Goal: Task Accomplishment & Management: Manage account settings

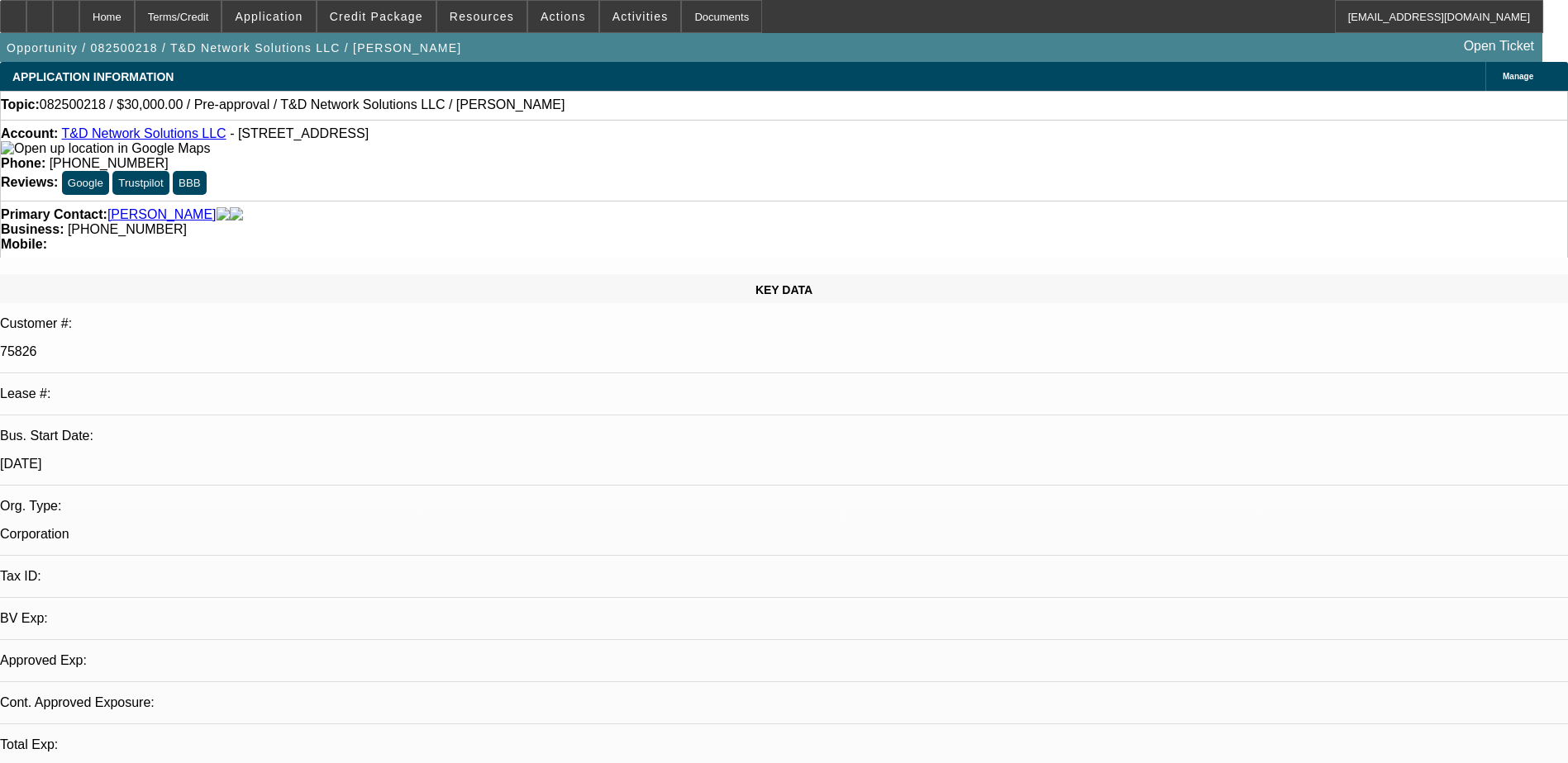
select select "0"
select select "2"
select select "0.1"
select select "1"
select select "2"
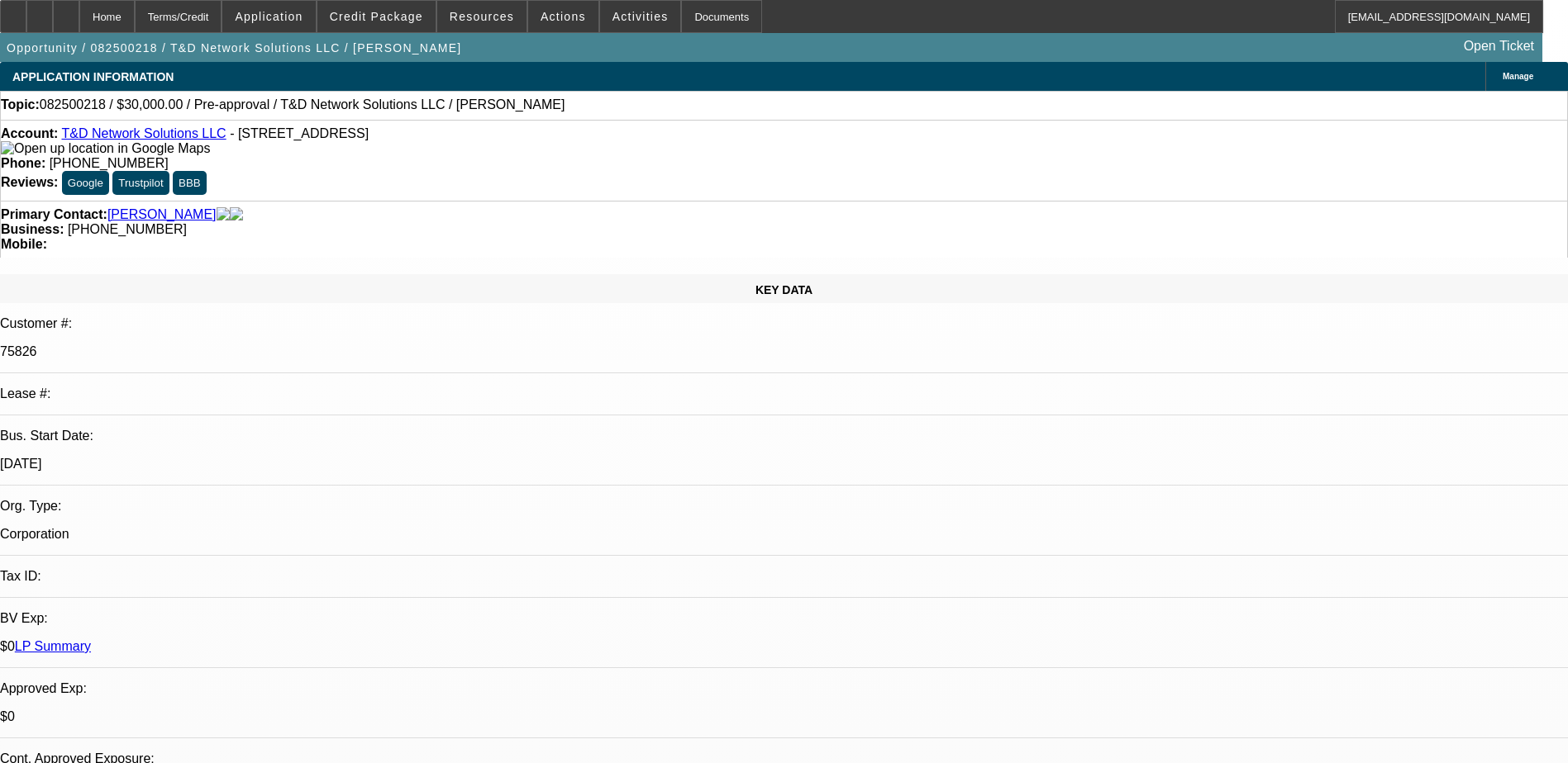
select select "4"
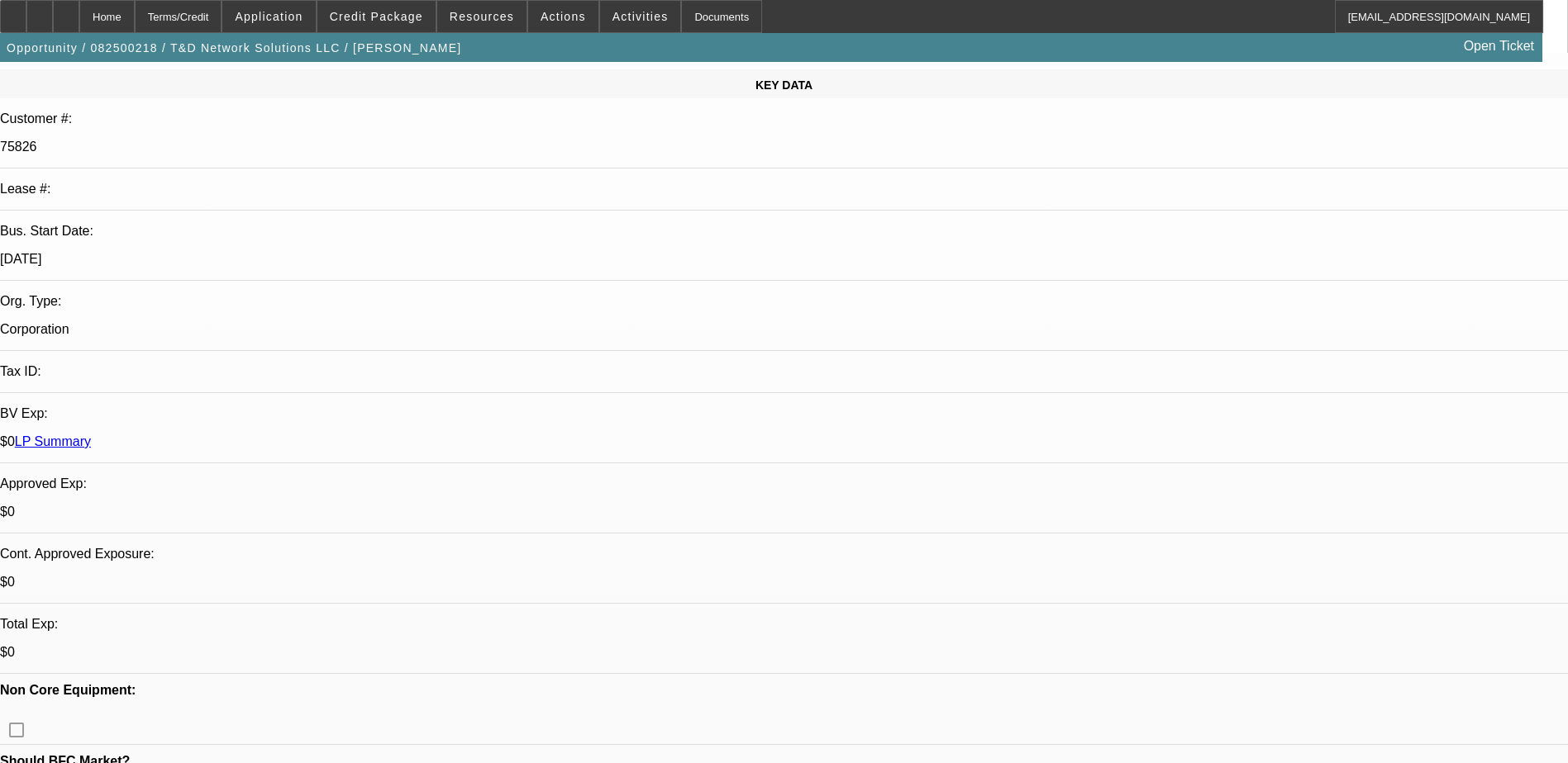
scroll to position [165, 0]
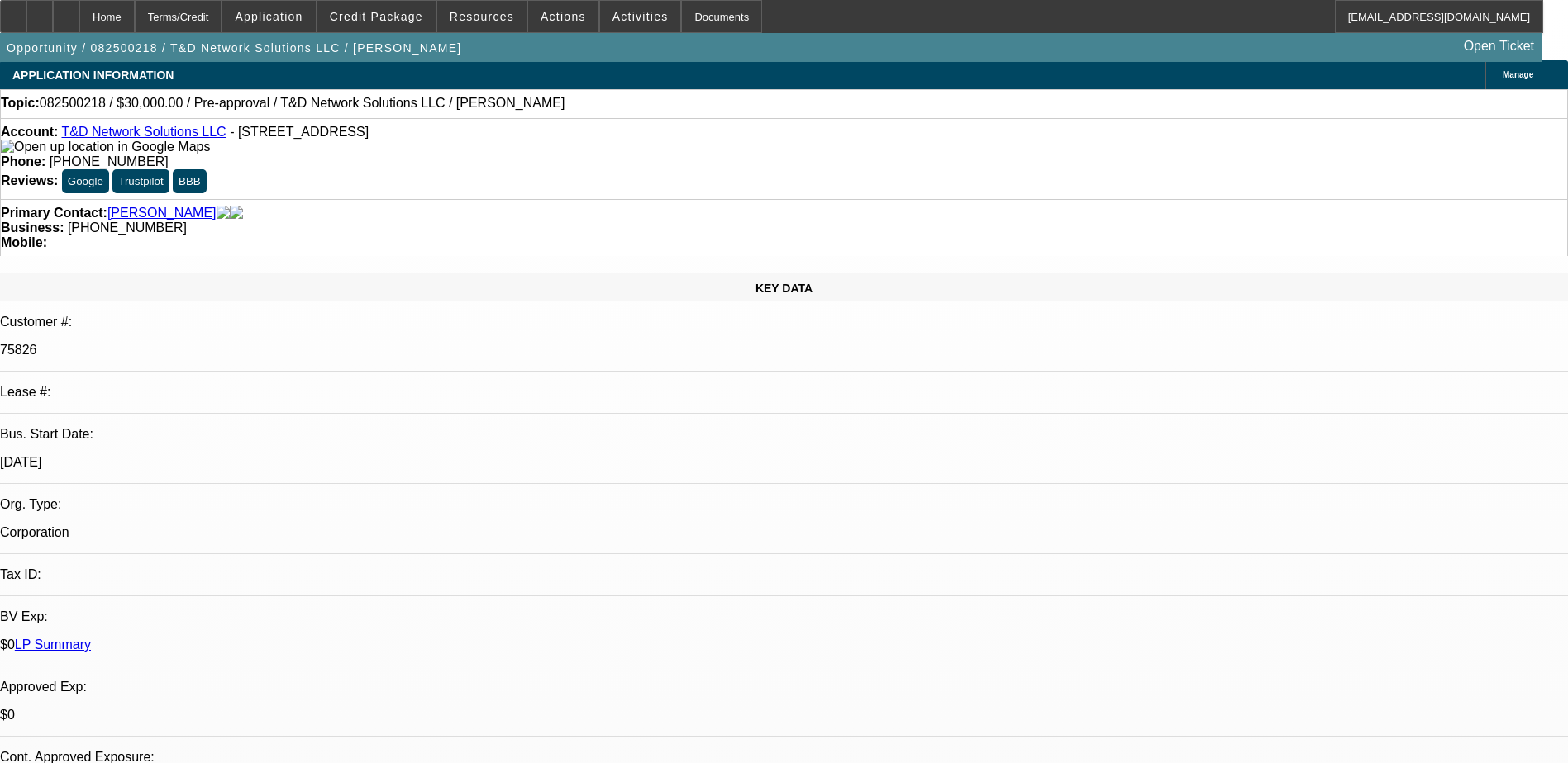
scroll to position [0, 0]
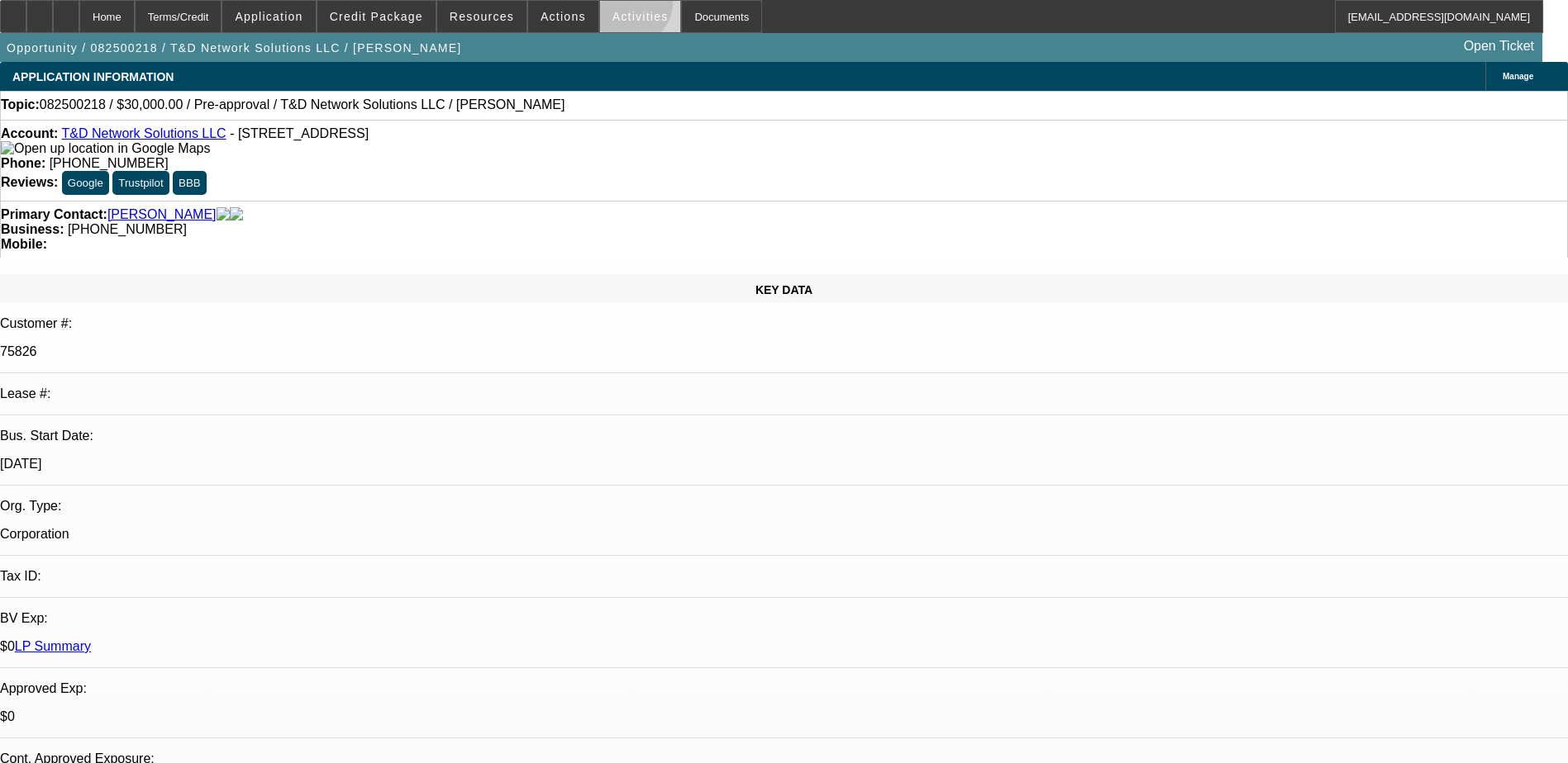
click at [612, 7] on span at bounding box center [640, 16] width 81 height 40
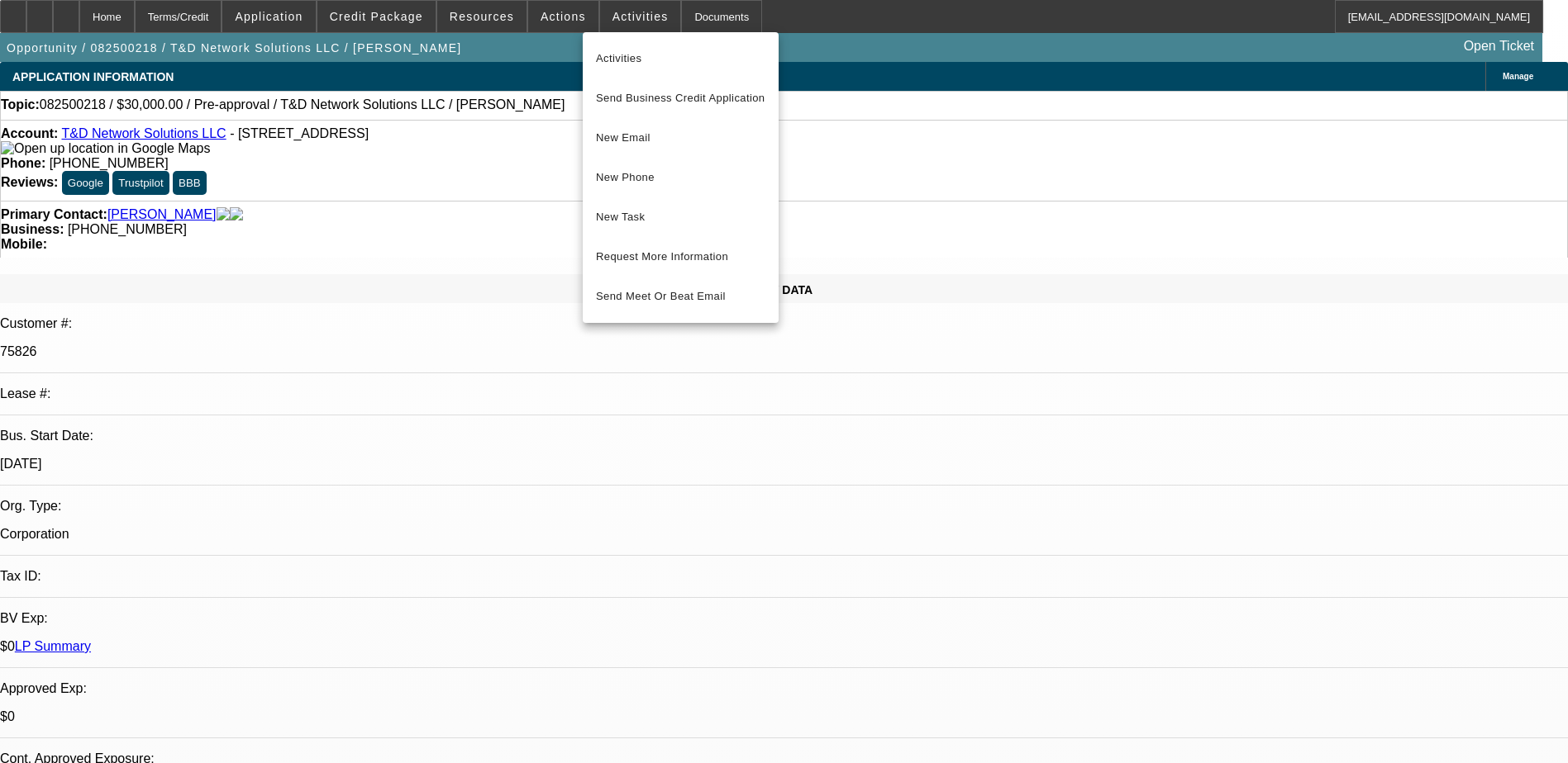
click at [554, 23] on div at bounding box center [784, 381] width 1568 height 763
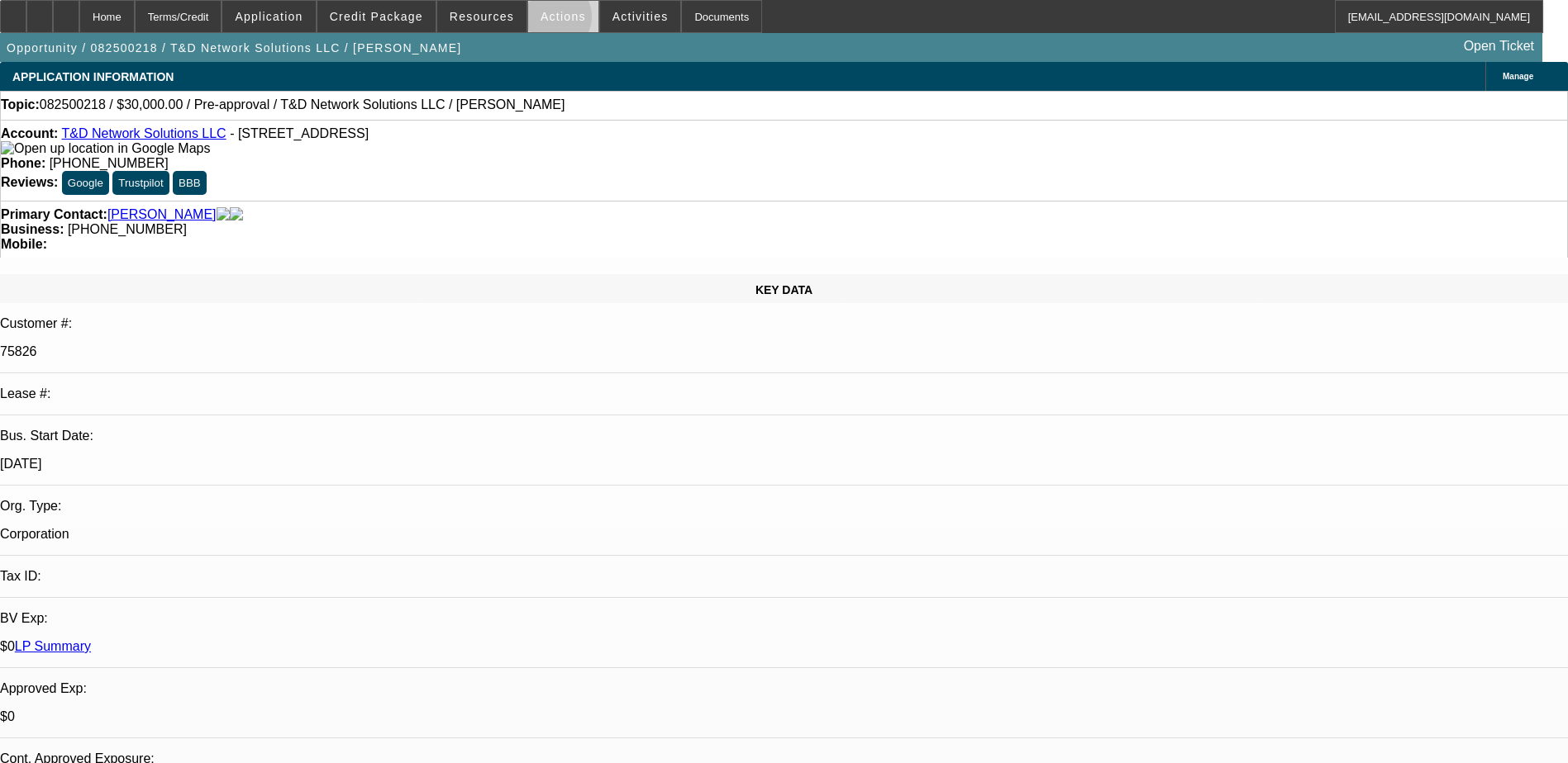
click at [546, 21] on span "Actions" at bounding box center [563, 17] width 45 height 13
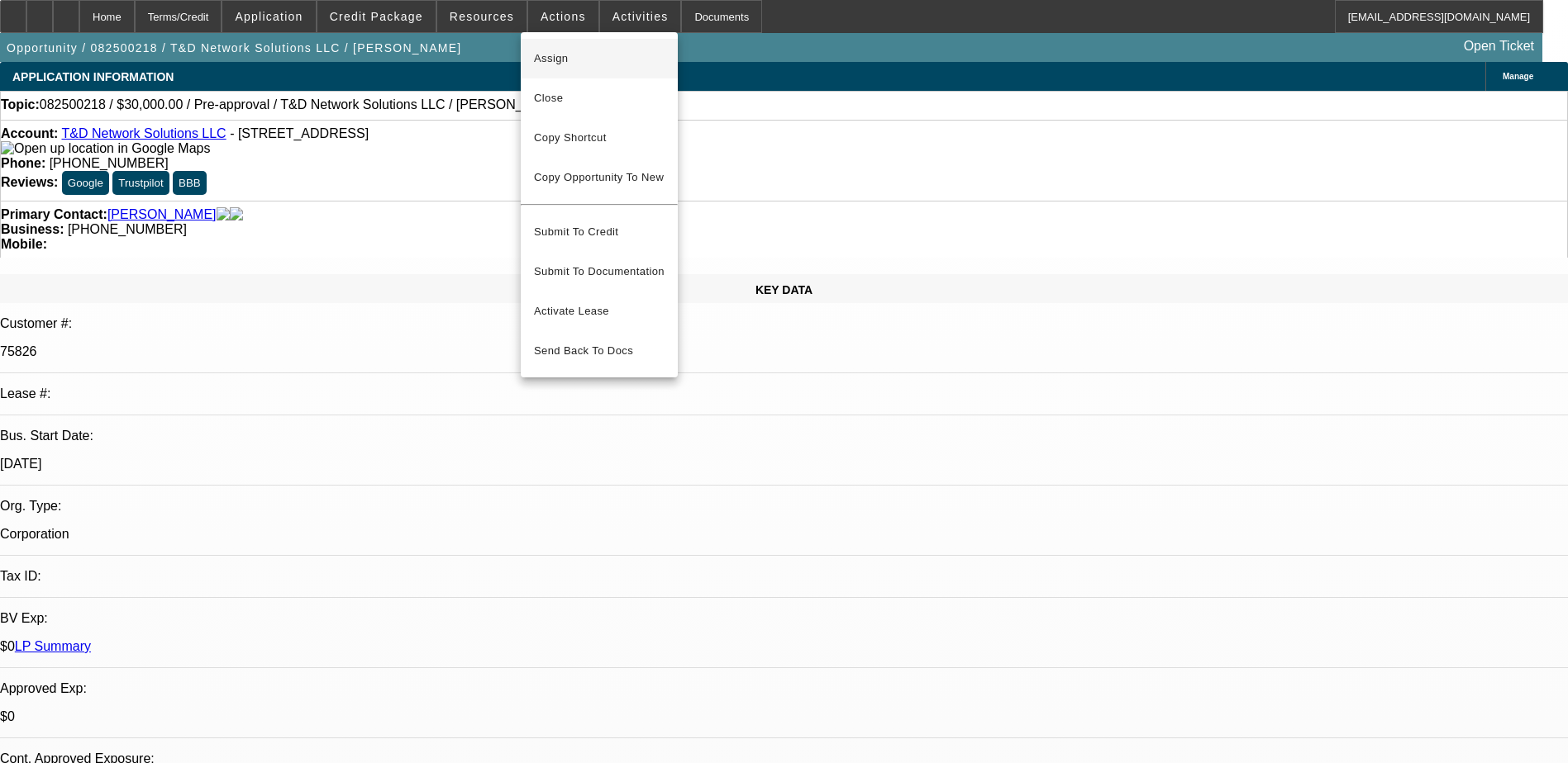
click at [603, 72] on button "Assign" at bounding box center [599, 58] width 157 height 40
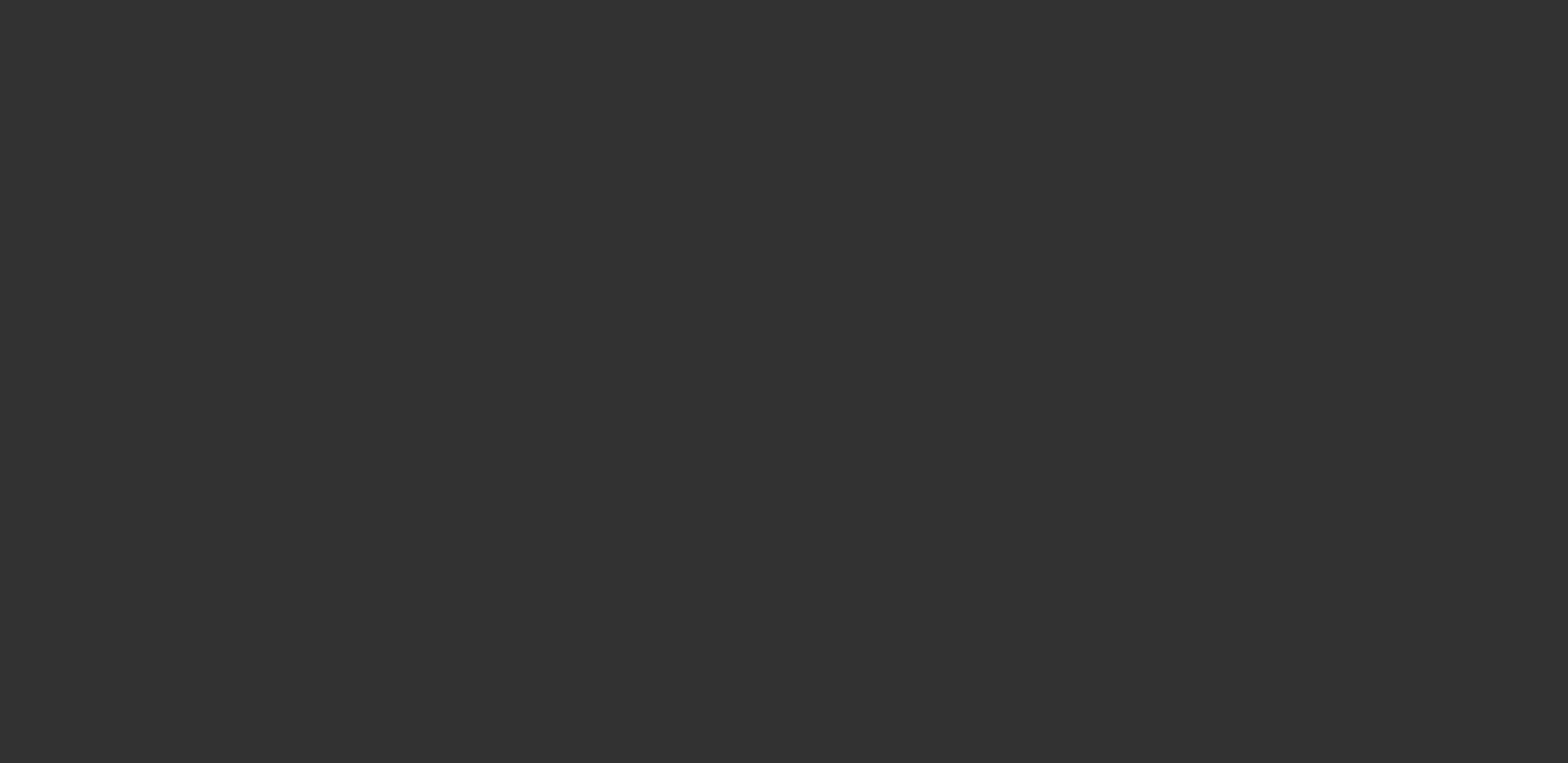
click at [109, 473] on div at bounding box center [784, 381] width 1568 height 763
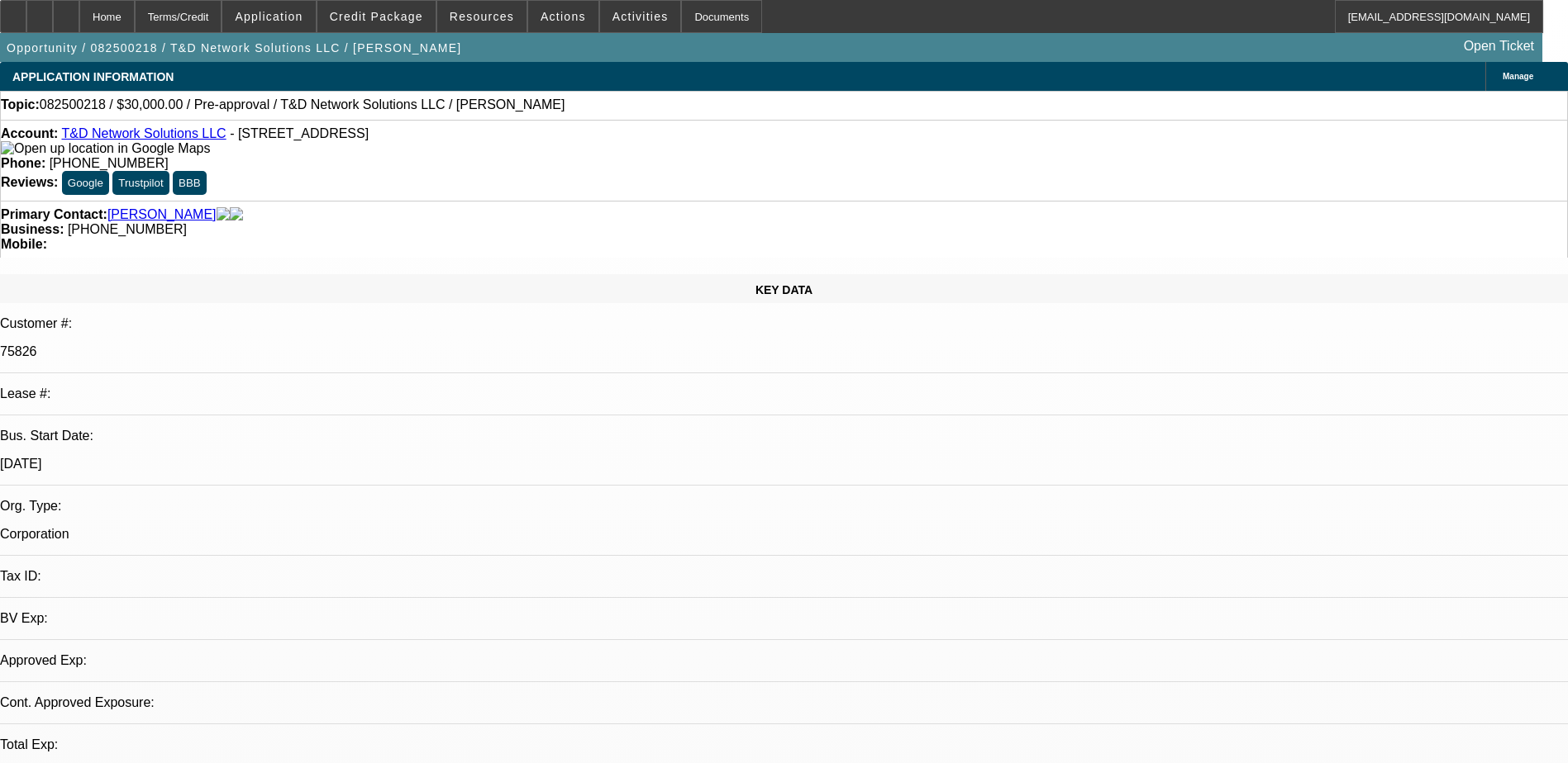
select select "0"
select select "2"
select select "0.1"
select select "1"
select select "2"
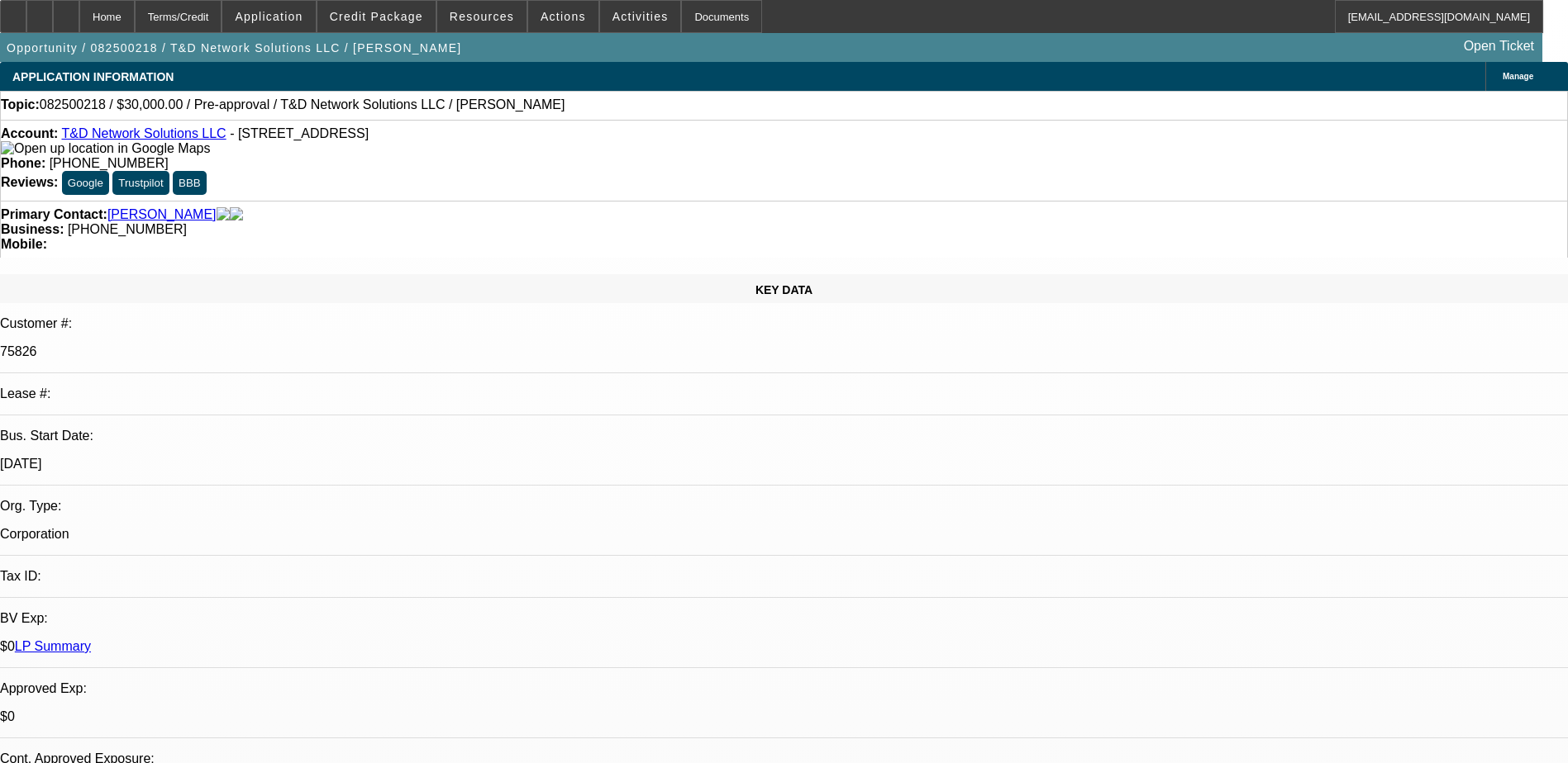
select select "4"
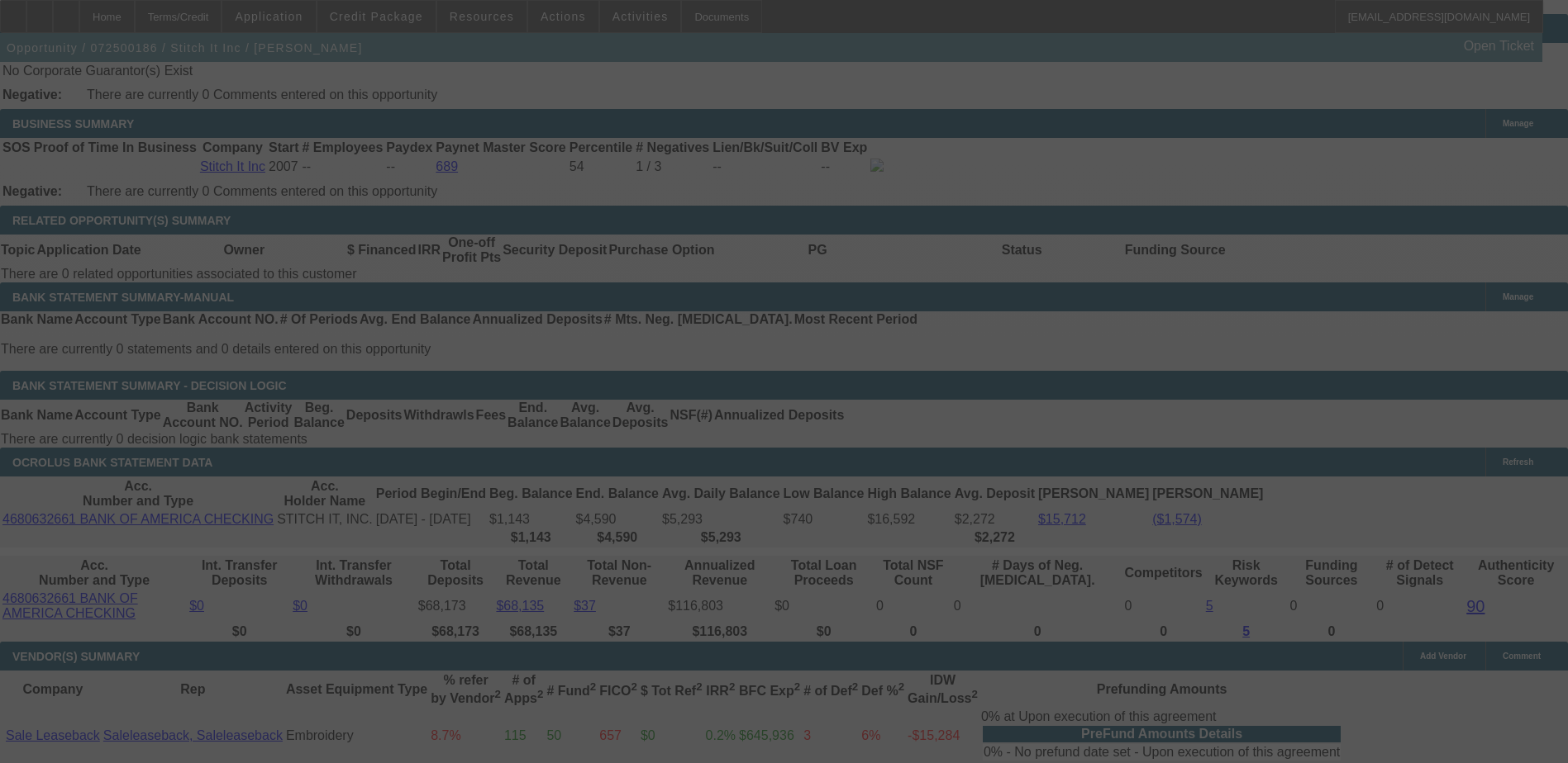
scroll to position [3020, 0]
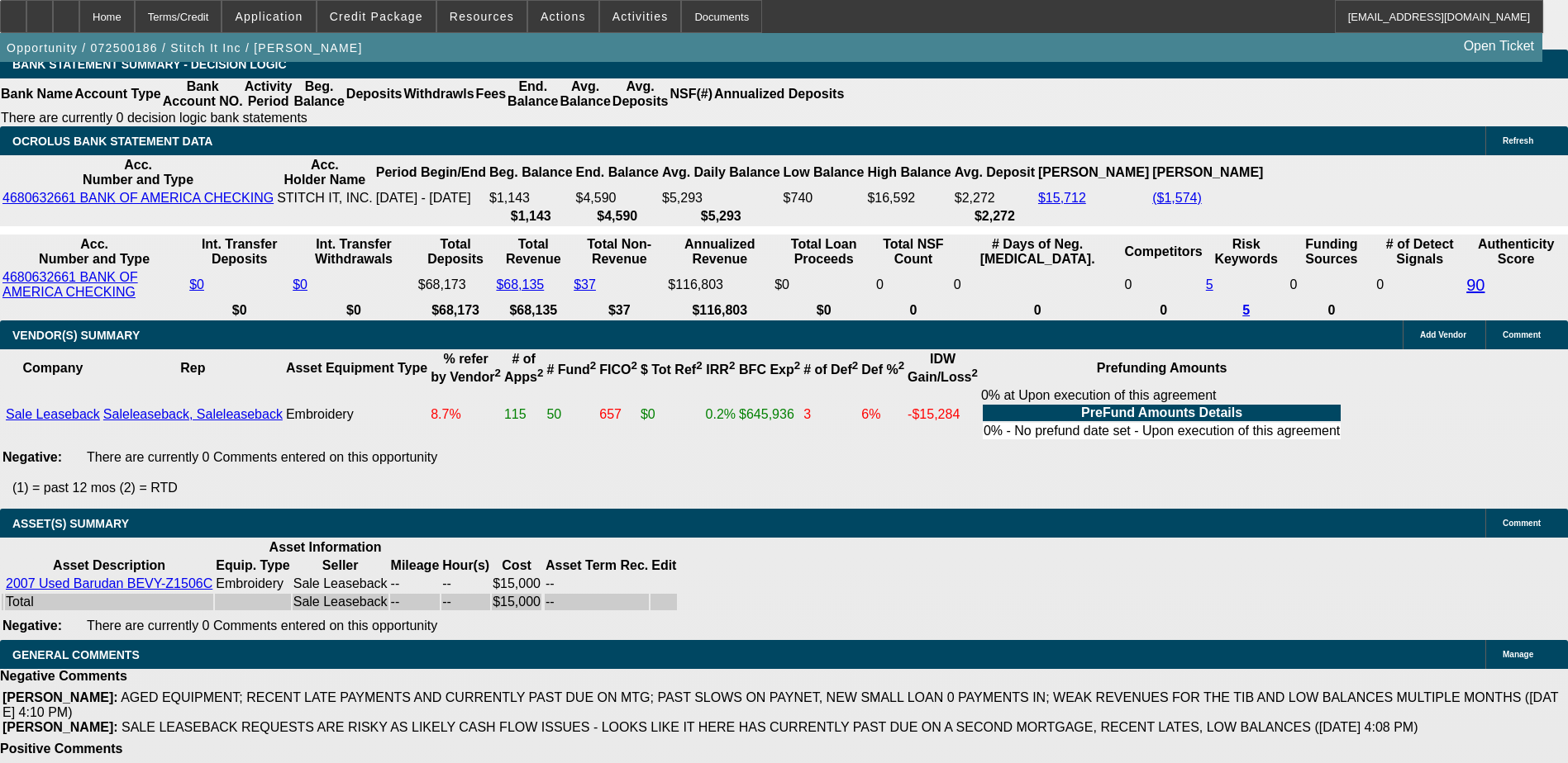
select select "0"
select select "2"
select select "0"
select select "6"
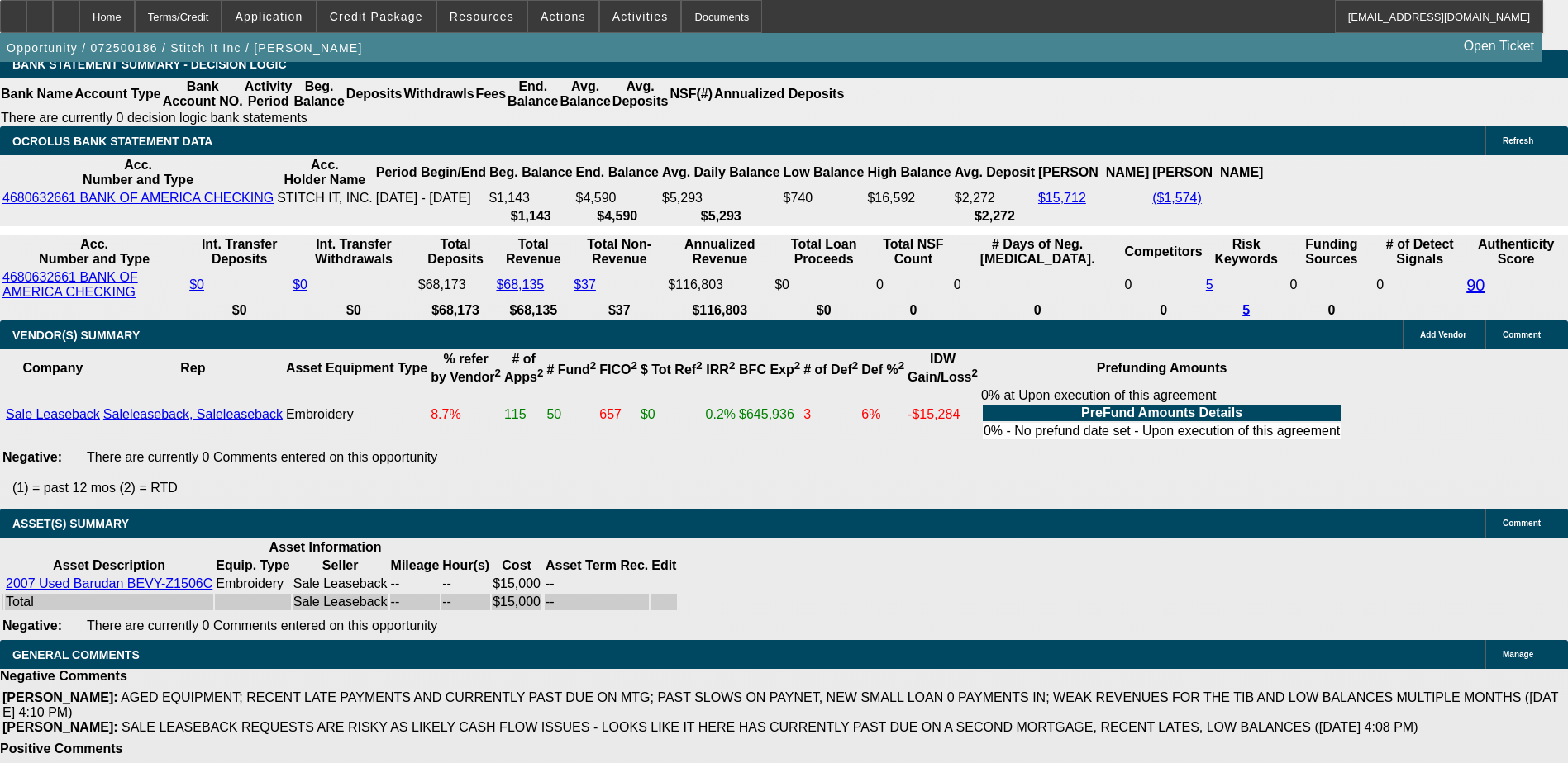
select select "0"
select select "2"
select select "0"
select select "6"
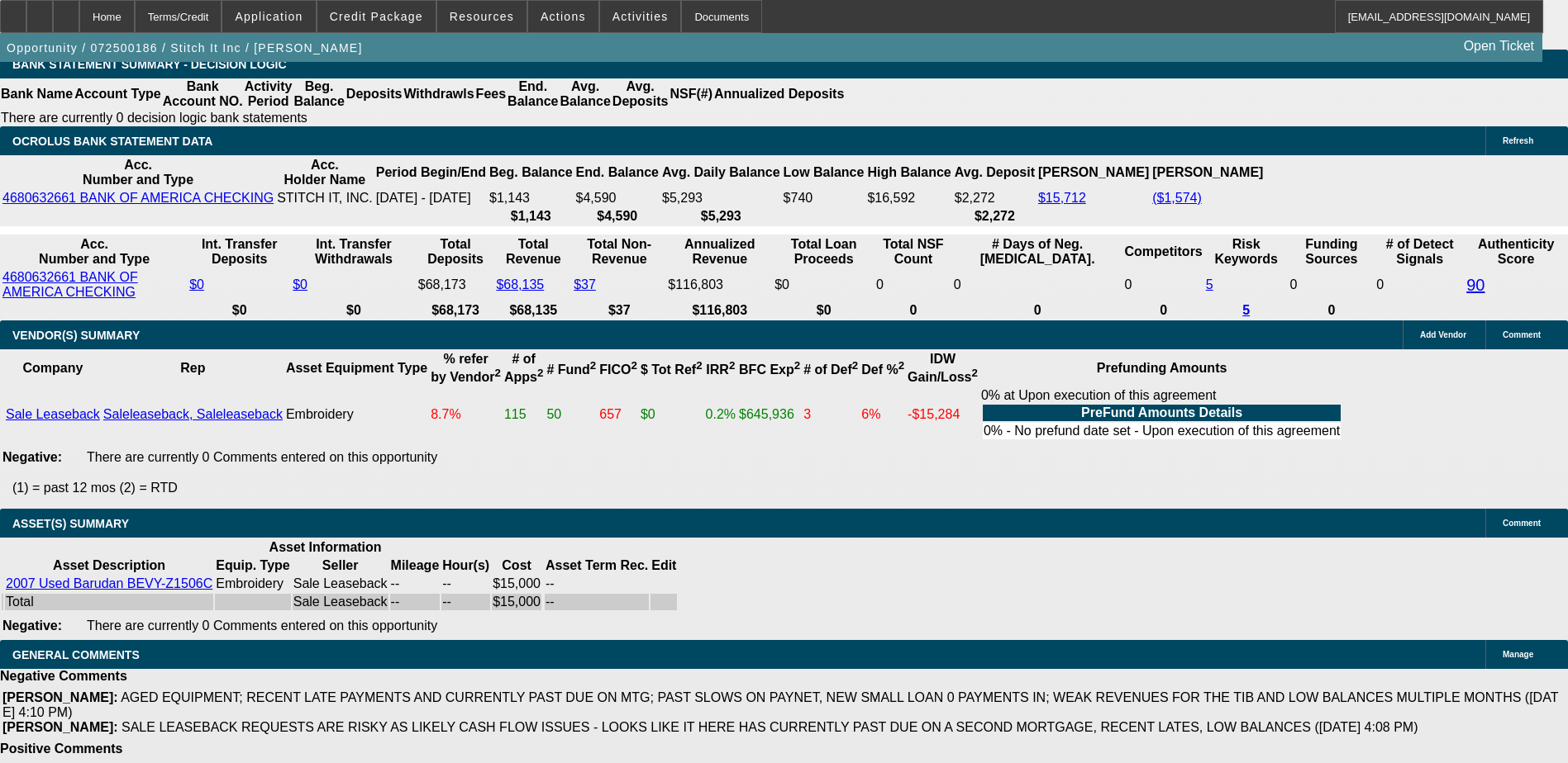
select select "0"
select select "2"
select select "0"
select select "6"
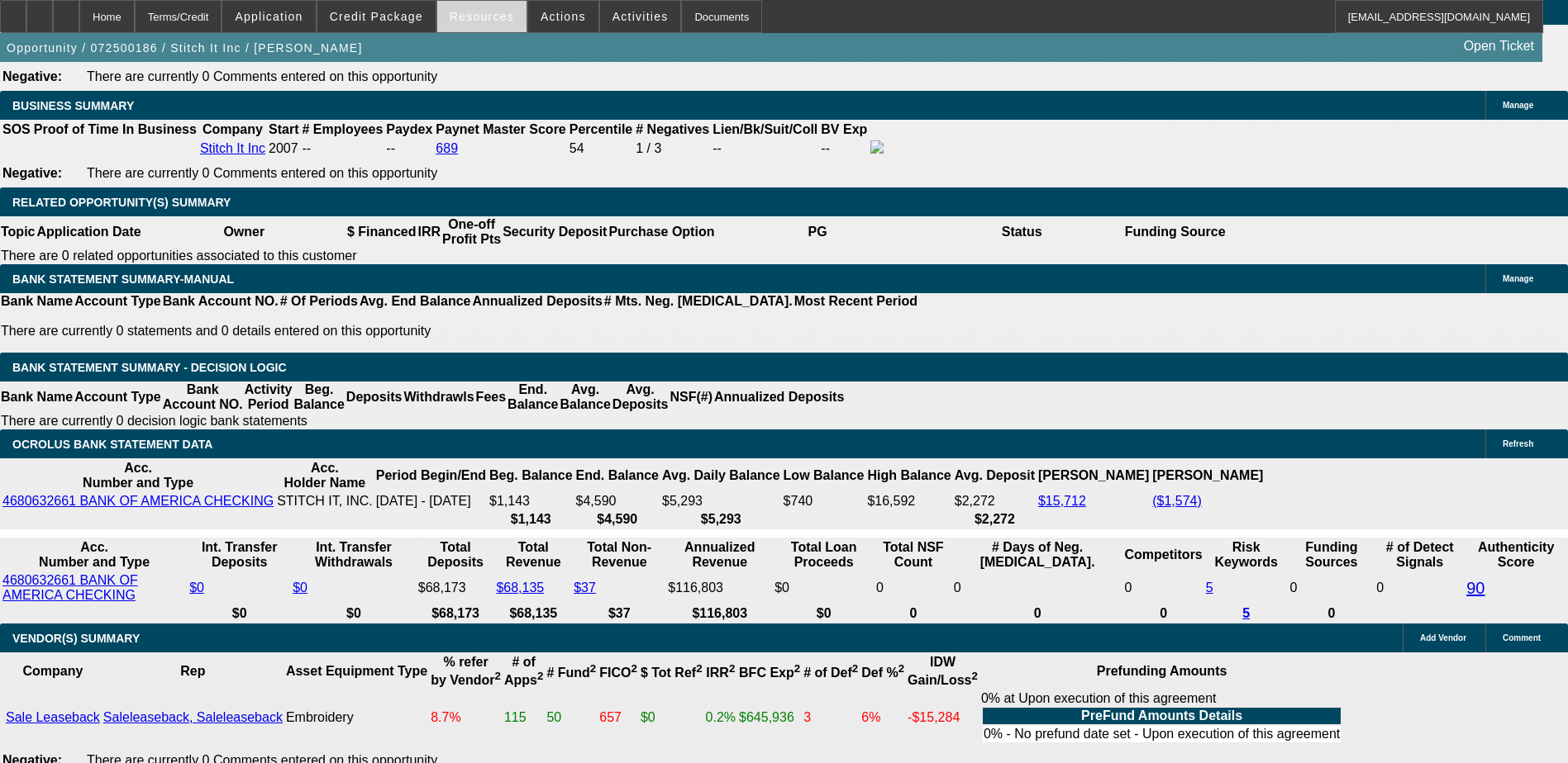
scroll to position [2483, 0]
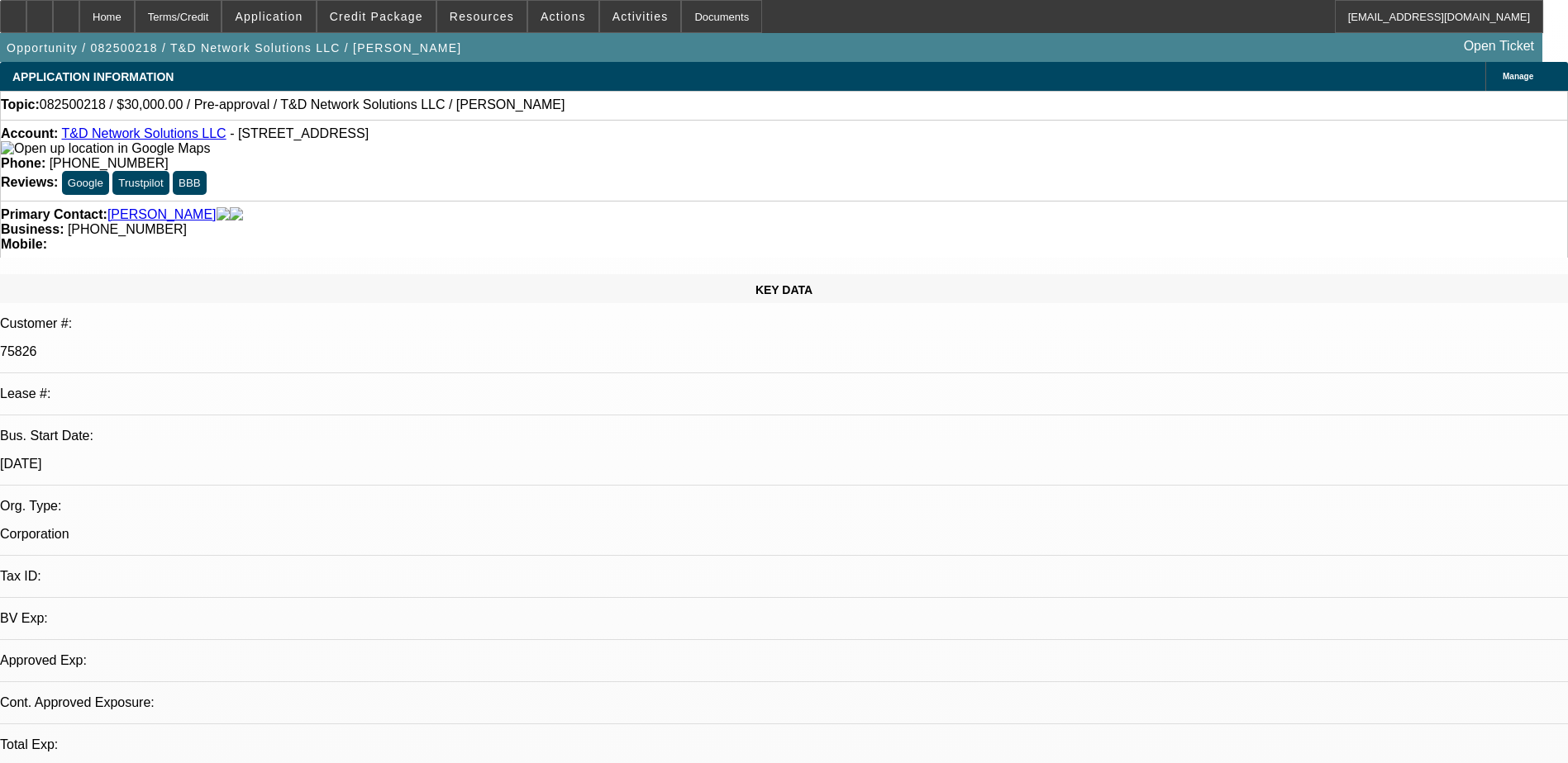
select select "0"
select select "2"
select select "0.1"
select select "4"
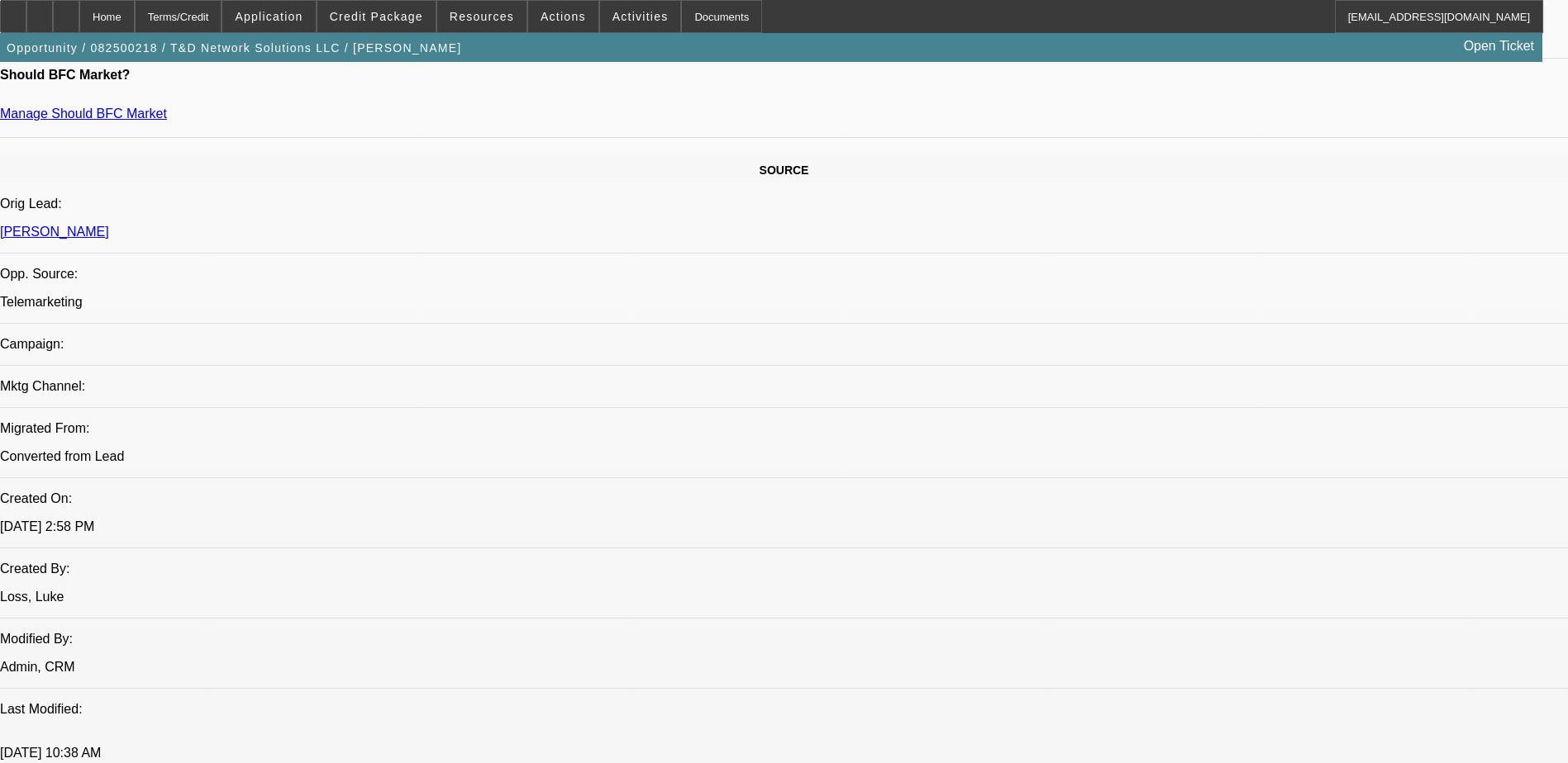
scroll to position [991, 0]
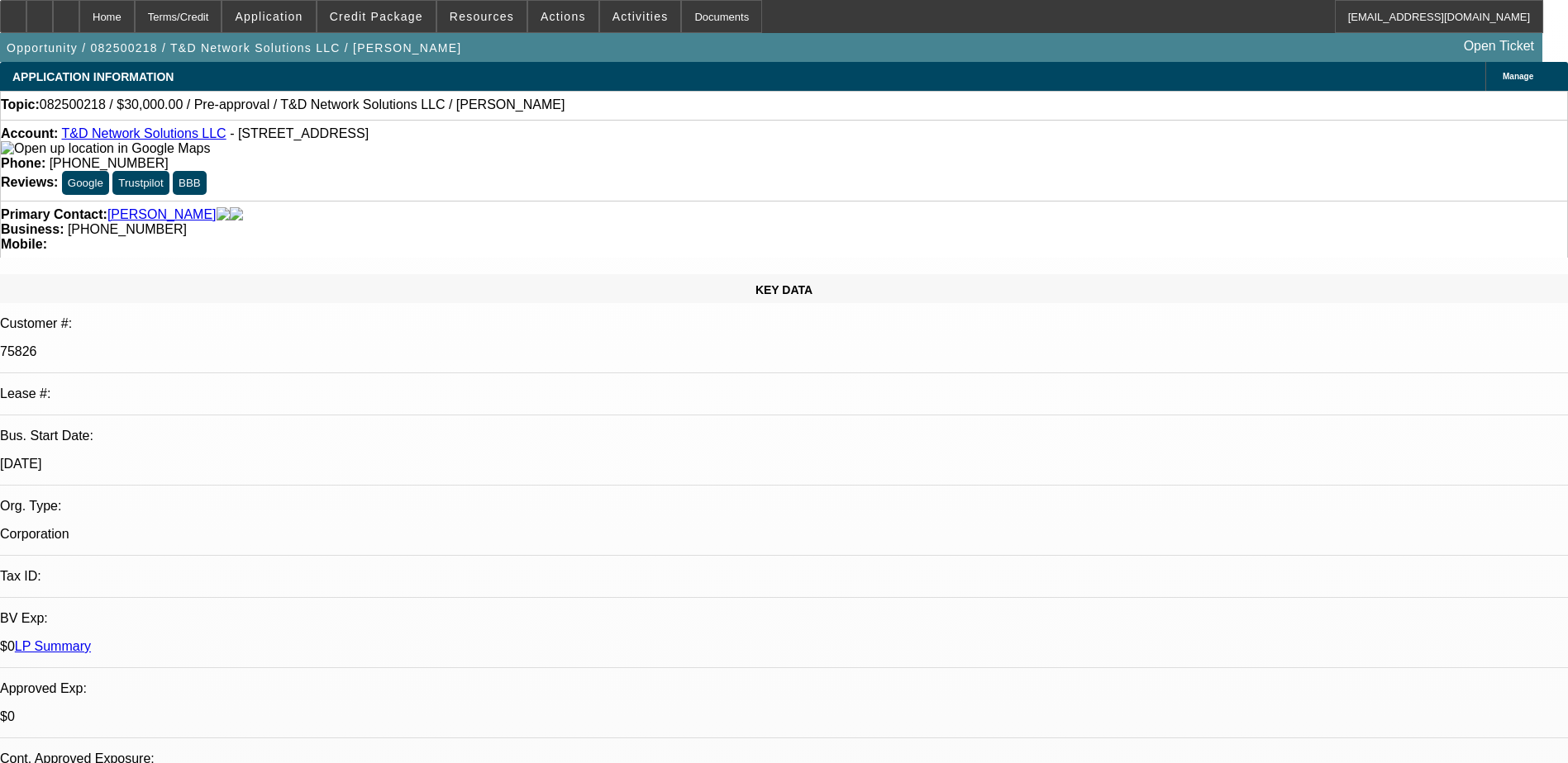
select select "0"
select select "2"
select select "0.1"
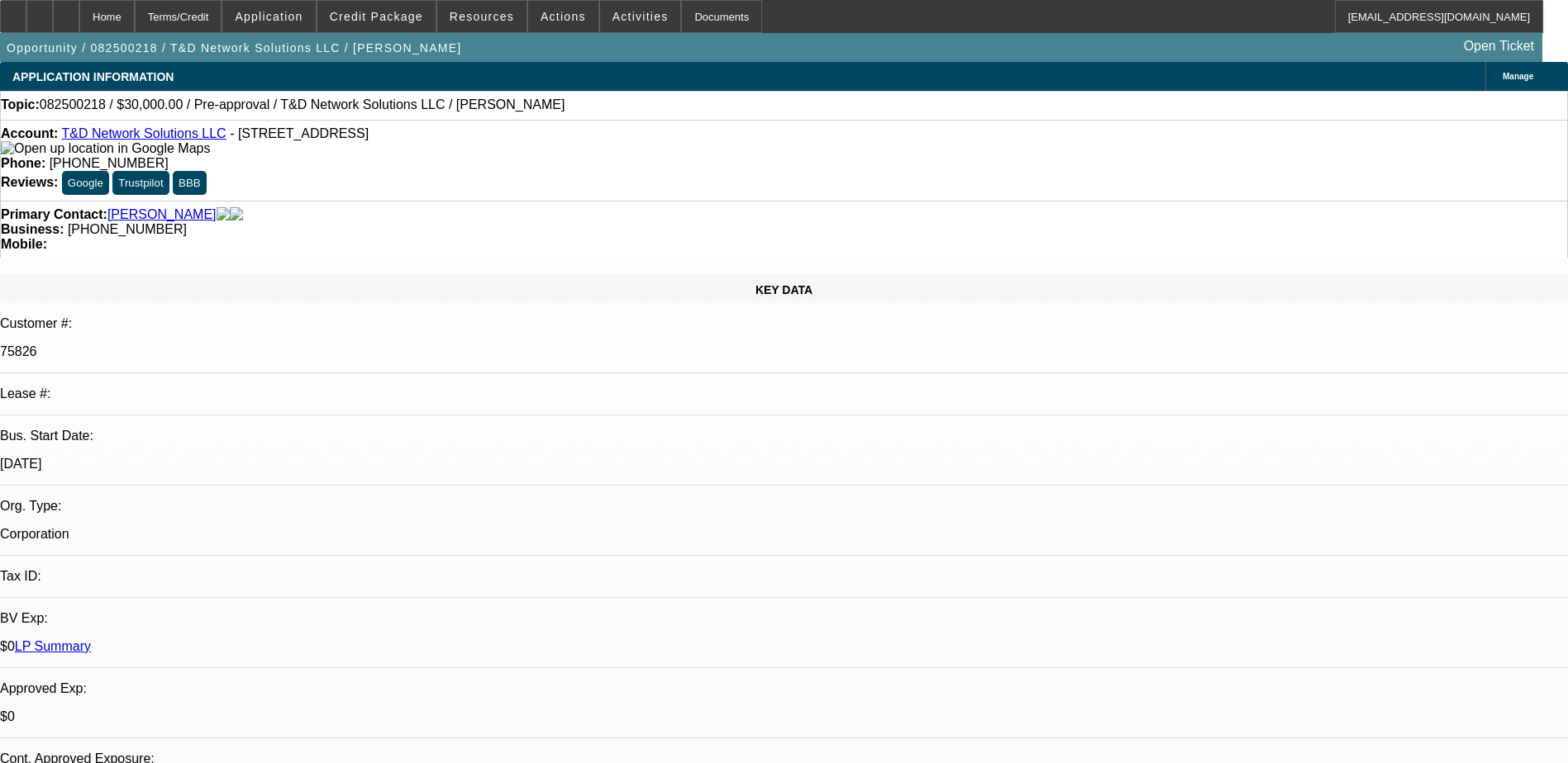
select select "4"
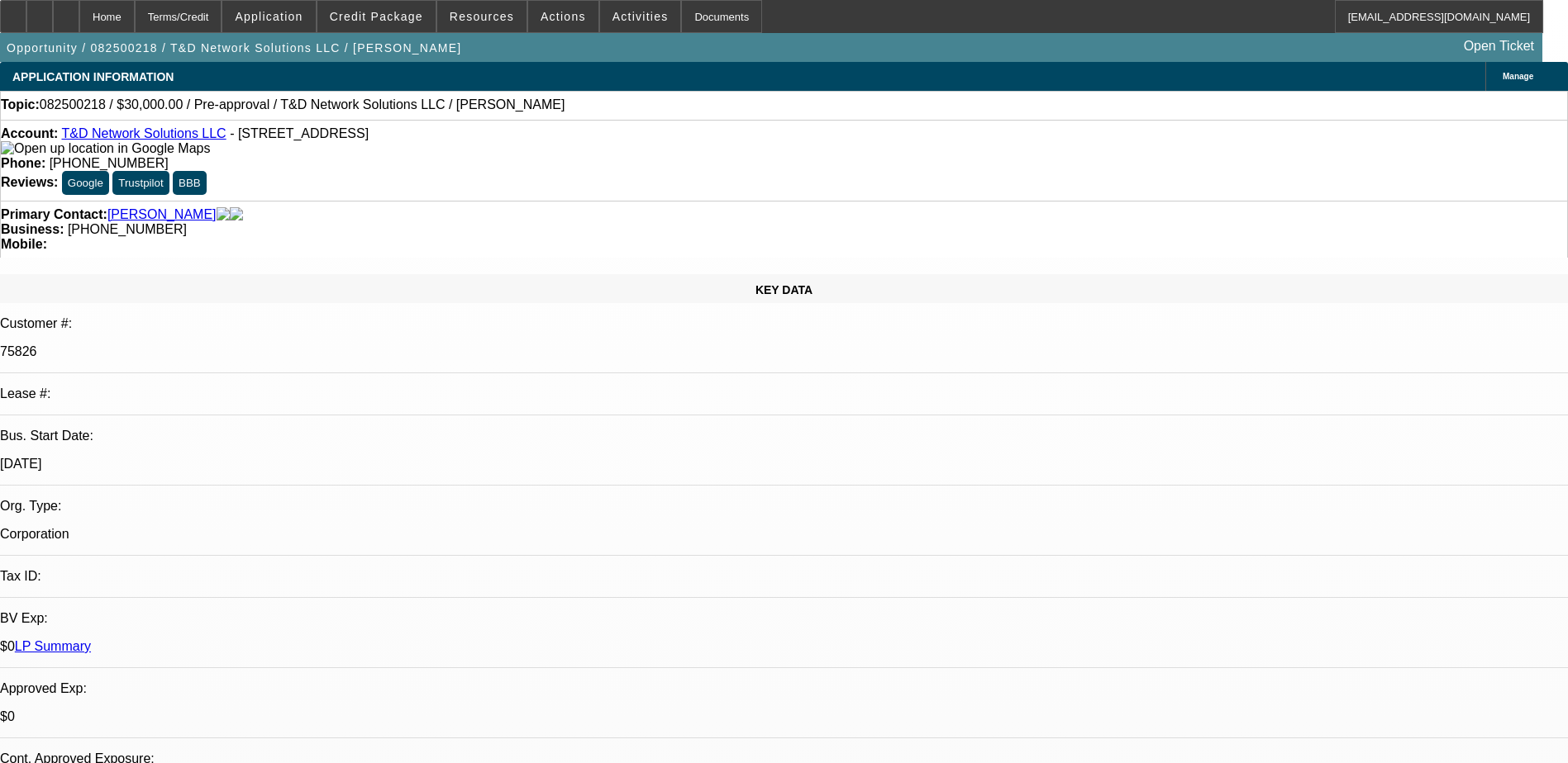
drag, startPoint x: 424, startPoint y: 26, endPoint x: 413, endPoint y: 30, distance: 11.7
click at [420, 26] on span at bounding box center [376, 16] width 118 height 40
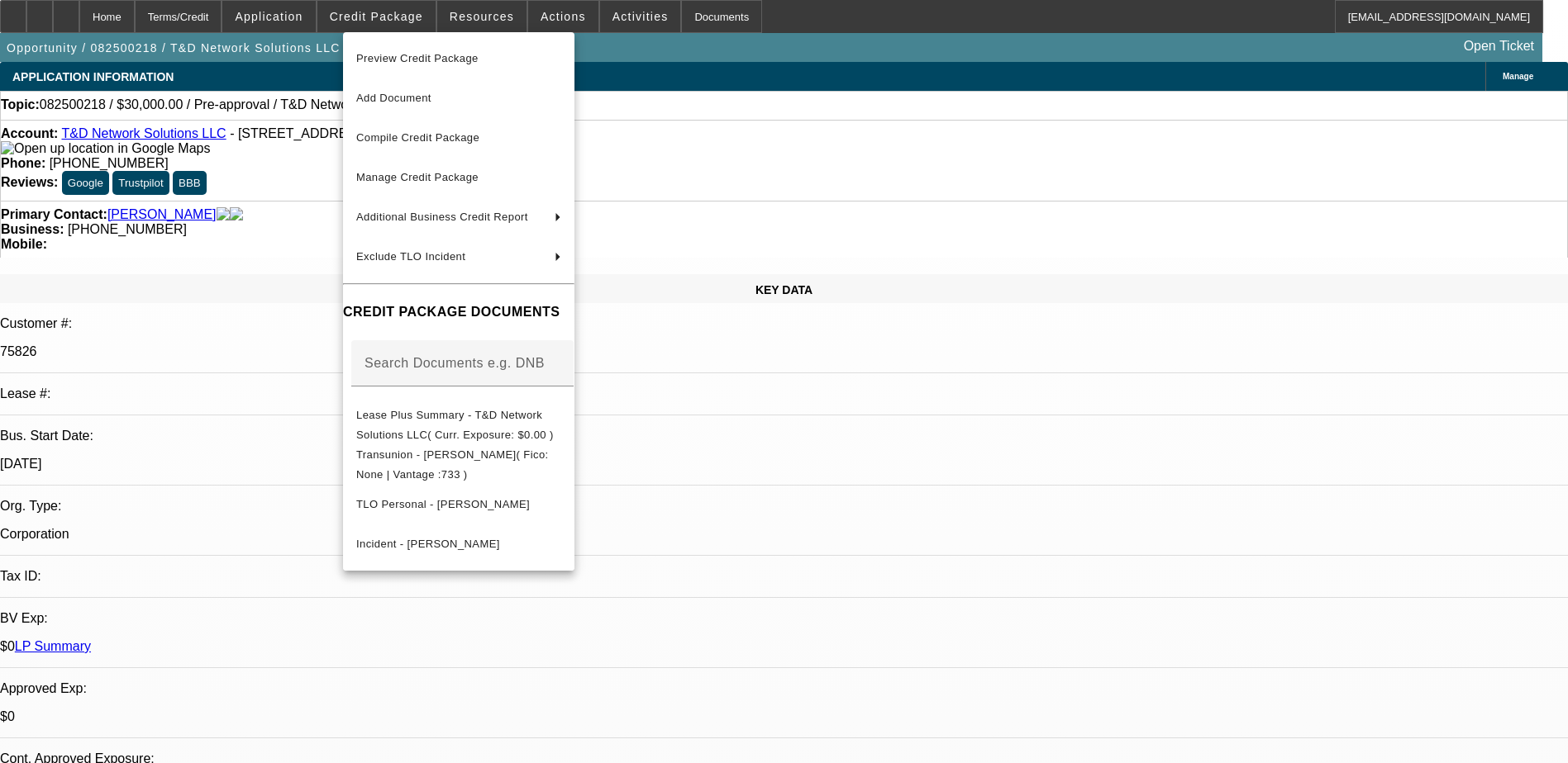
drag, startPoint x: 1188, startPoint y: 618, endPoint x: 1152, endPoint y: 514, distance: 110.1
click at [1189, 606] on div at bounding box center [784, 381] width 1568 height 763
